Goal: Information Seeking & Learning: Learn about a topic

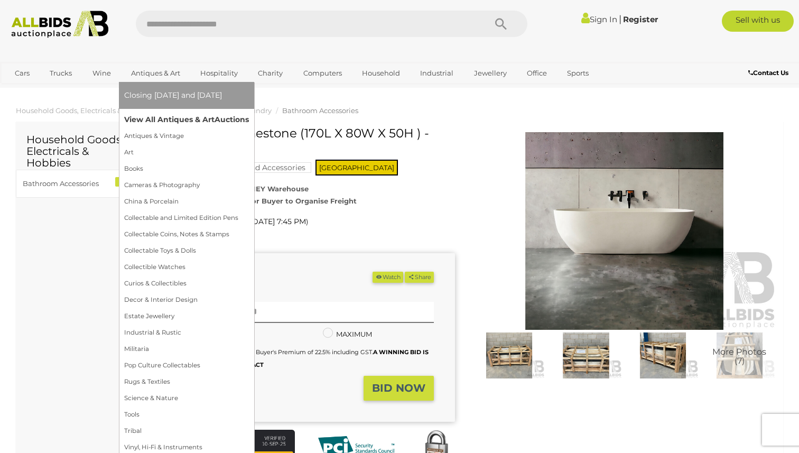
click at [157, 118] on link "View All Antiques & Art Auctions" at bounding box center [186, 120] width 125 height 16
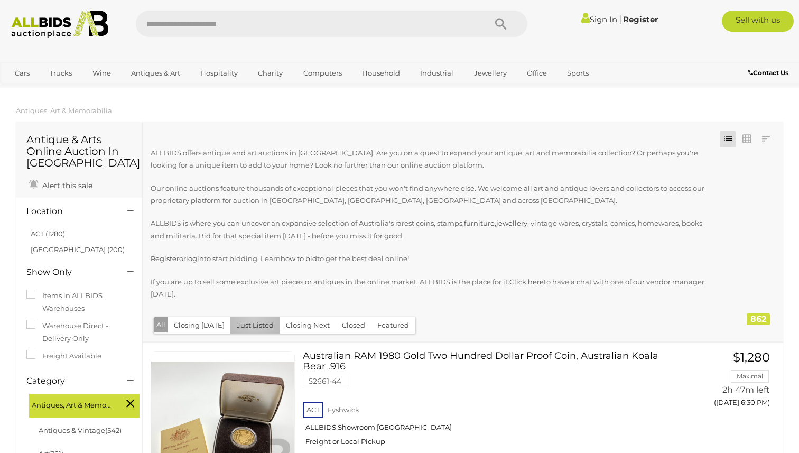
click at [250, 318] on button "Just Listed" at bounding box center [255, 325] width 50 height 16
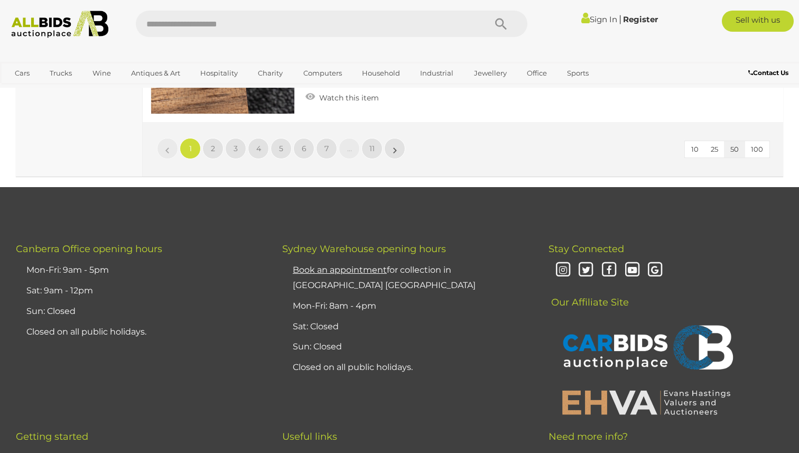
scroll to position [8372, 0]
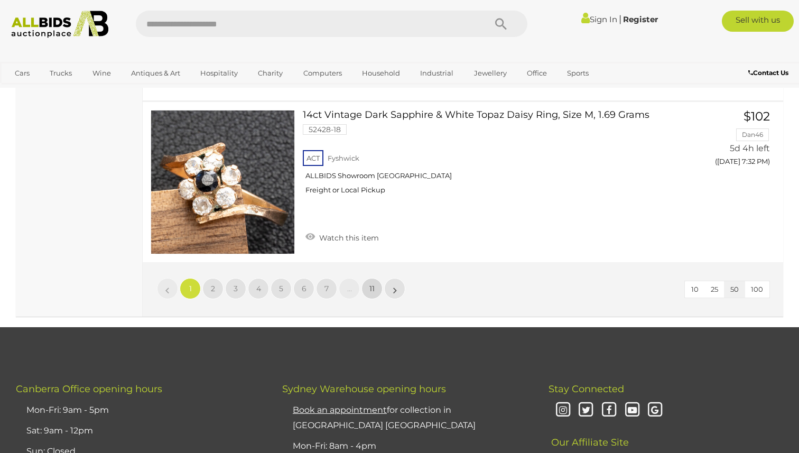
click at [370, 289] on span "11" at bounding box center [372, 289] width 5 height 10
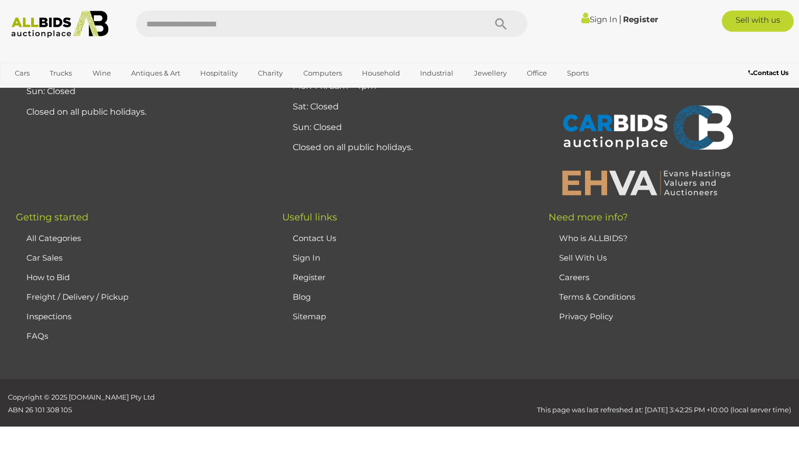
scroll to position [236, 0]
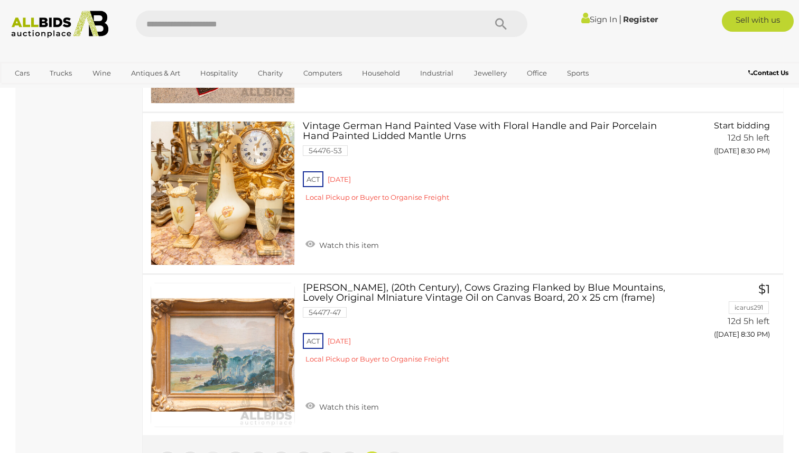
scroll to position [7037, 0]
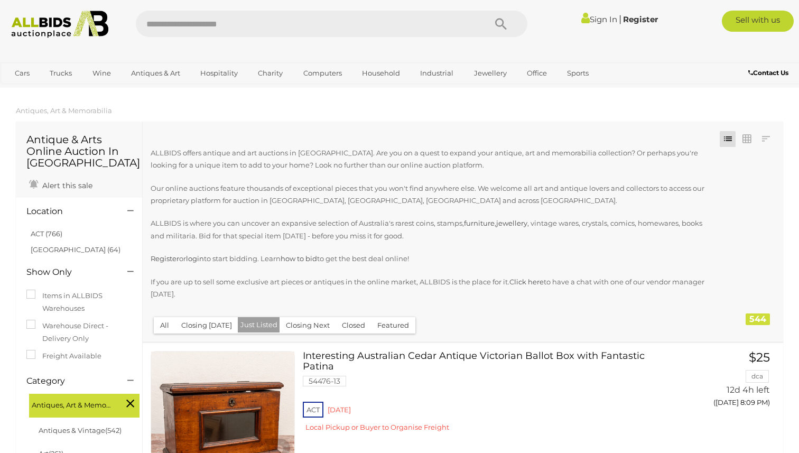
scroll to position [7037, 0]
